Goal: Information Seeking & Learning: Learn about a topic

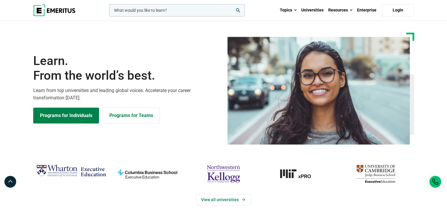
click at [238, 9] on icon "search" at bounding box center [238, 10] width 4 height 4
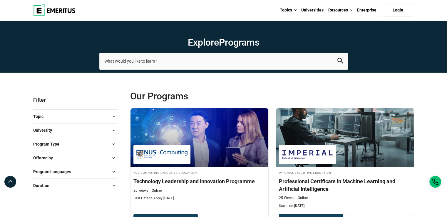
click at [69, 132] on button "University" at bounding box center [75, 130] width 85 height 9
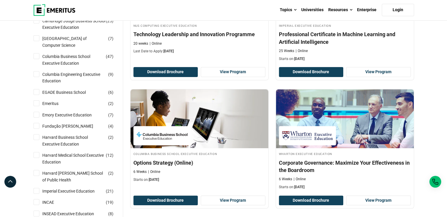
scroll to position [147, 0]
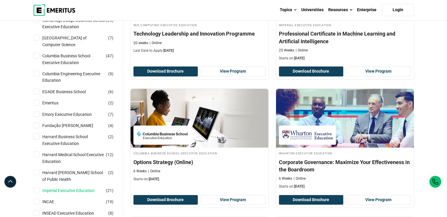
click at [56, 191] on link "Imperial Executive Education" at bounding box center [74, 190] width 64 height 6
checkbox input "true"
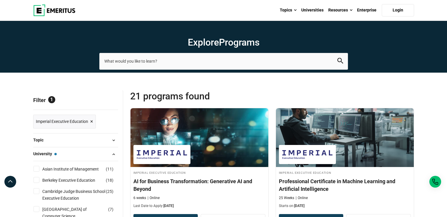
click at [411, 63] on section "Explore Programs leadership marketing project management data science product m…" at bounding box center [223, 47] width 447 height 52
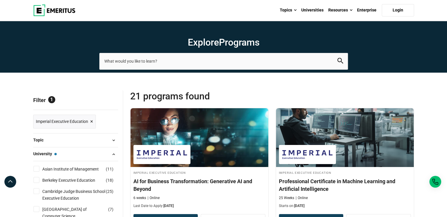
scroll to position [1194, 0]
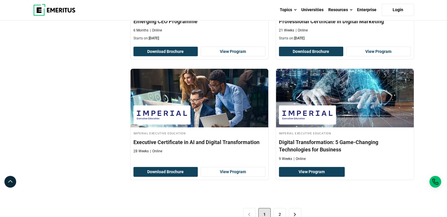
scroll to position [1163, 0]
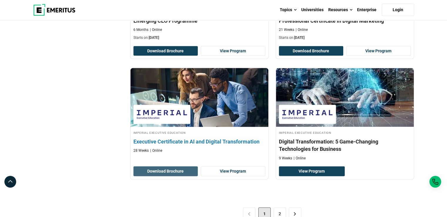
click at [169, 167] on button "Download Brochure" at bounding box center [165, 171] width 65 height 10
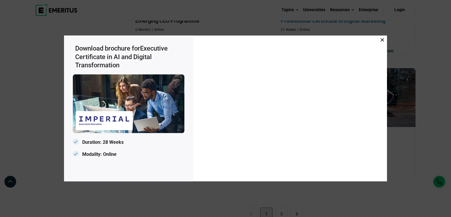
click at [381, 38] on icon at bounding box center [382, 40] width 4 height 4
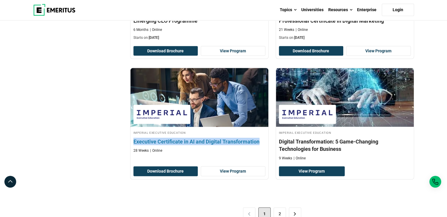
drag, startPoint x: 129, startPoint y: 140, endPoint x: 260, endPoint y: 141, distance: 131.2
click at [260, 141] on div "Imperial Executive Education Executive Certificate in AI and Digital Transforma…" at bounding box center [199, 124] width 145 height 112
copy h4 "Executive Certificate in AI and Digital Transformation"
